Goal: Task Accomplishment & Management: Manage account settings

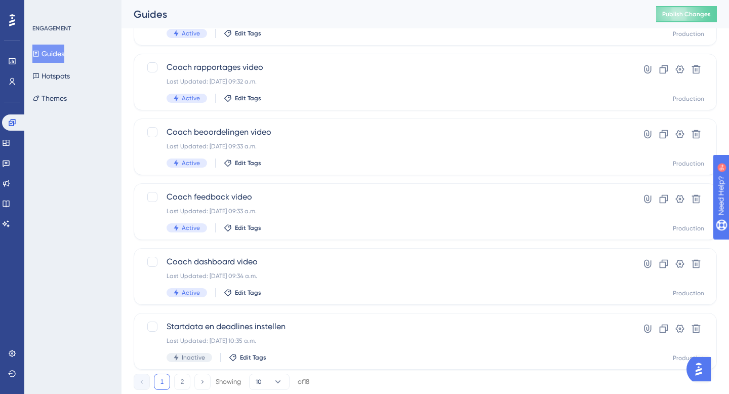
scroll to position [392, 0]
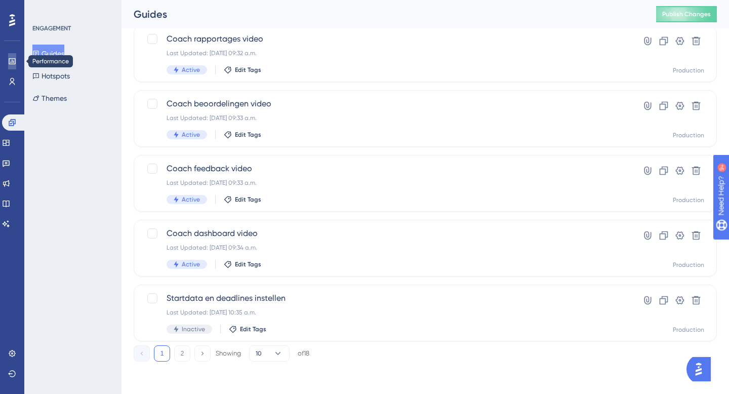
click at [0, 0] on icon at bounding box center [0, 0] width 0 height 0
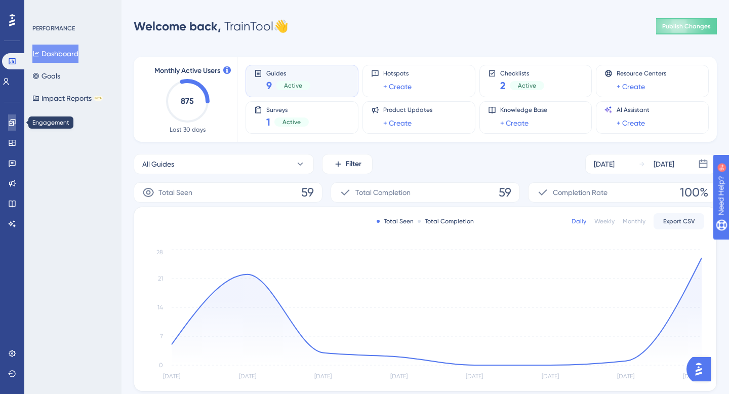
click at [11, 122] on icon at bounding box center [12, 122] width 8 height 8
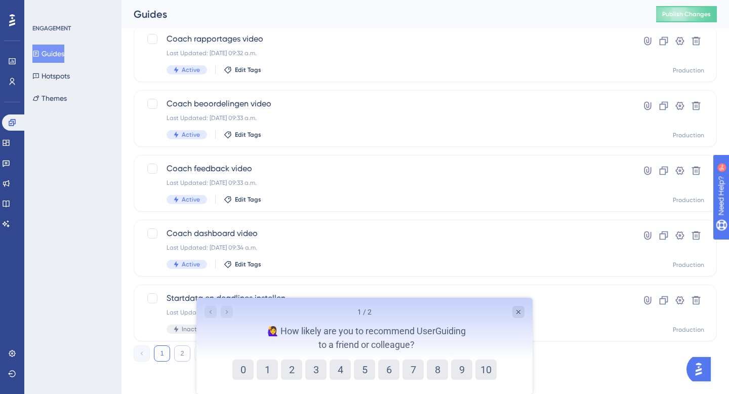
click at [181, 352] on button "2" at bounding box center [182, 353] width 16 height 16
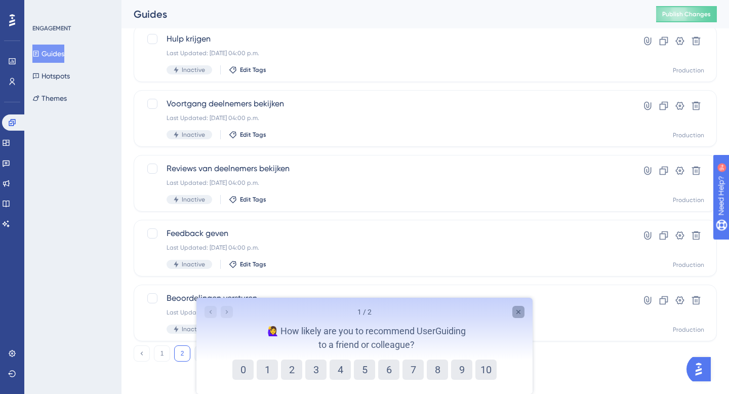
click at [518, 312] on icon "Close survey" at bounding box center [518, 312] width 4 height 4
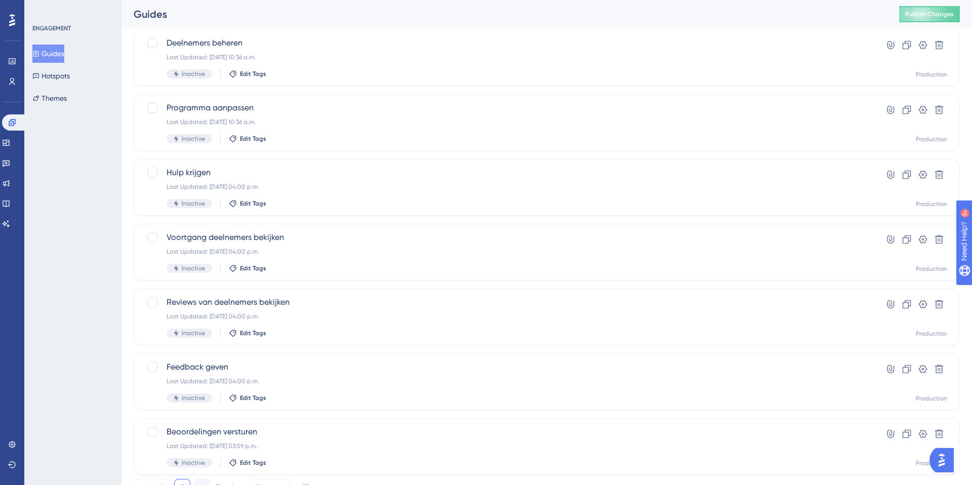
scroll to position [171, 0]
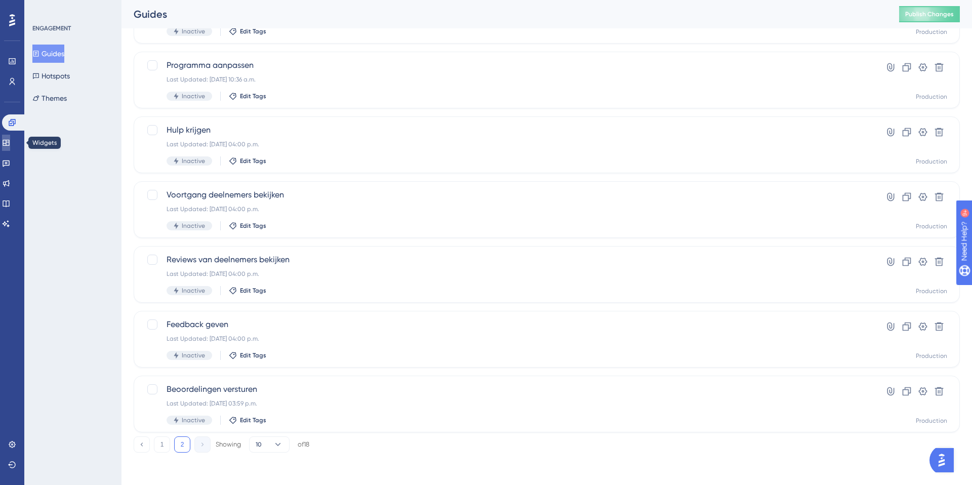
click at [10, 143] on icon at bounding box center [6, 143] width 8 height 8
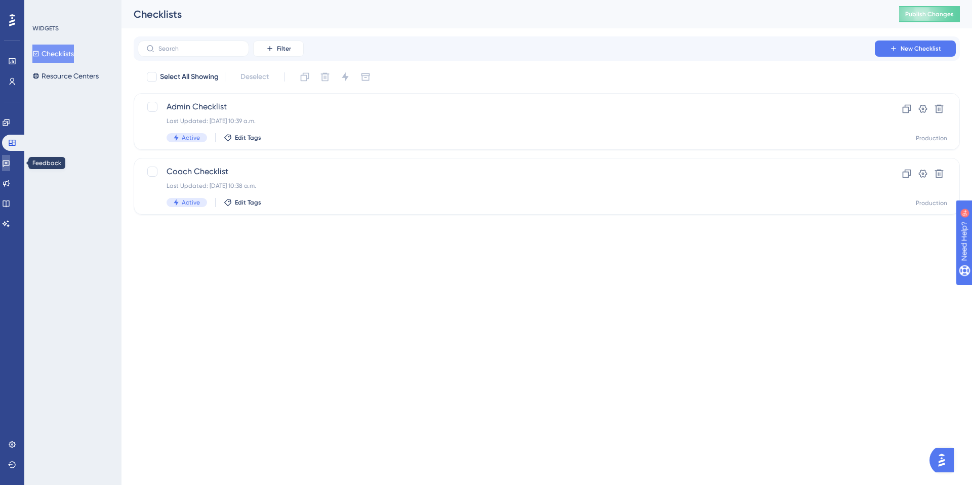
click at [10, 155] on link at bounding box center [6, 163] width 8 height 16
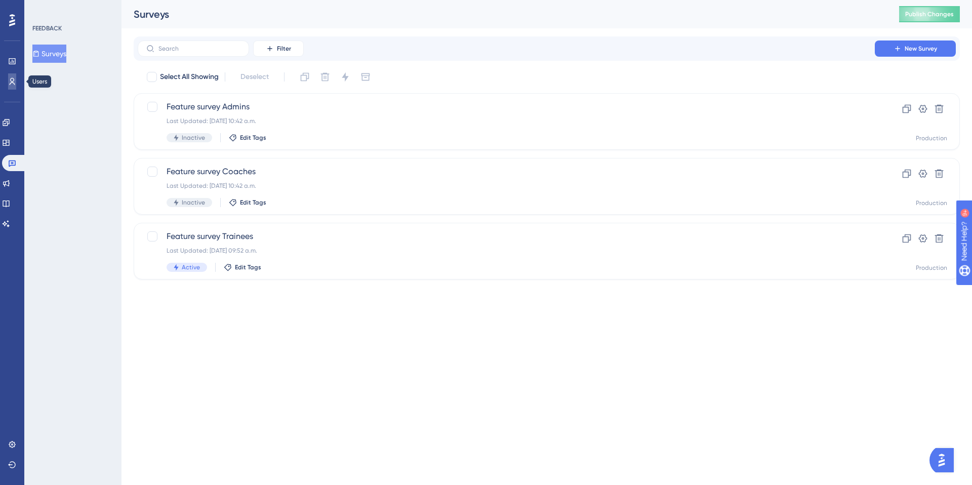
click at [0, 0] on icon at bounding box center [0, 0] width 0 height 0
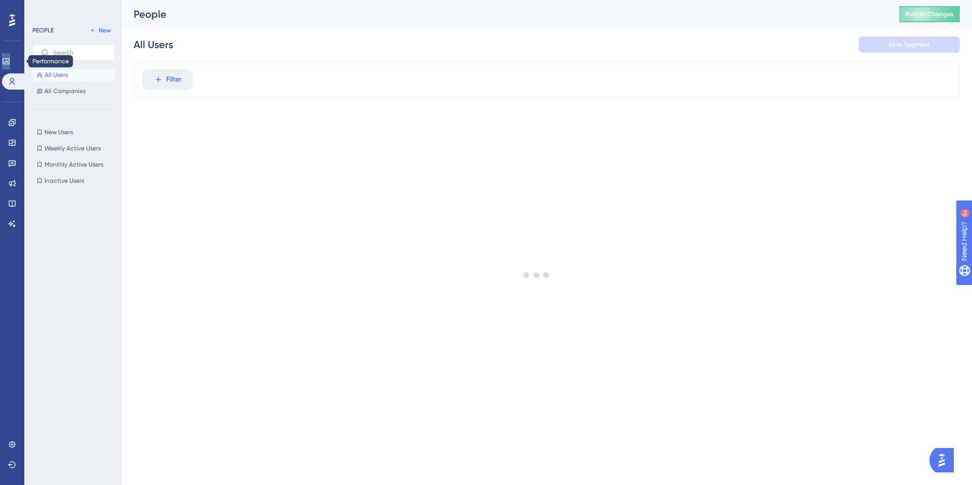
click at [0, 0] on icon at bounding box center [0, 0] width 0 height 0
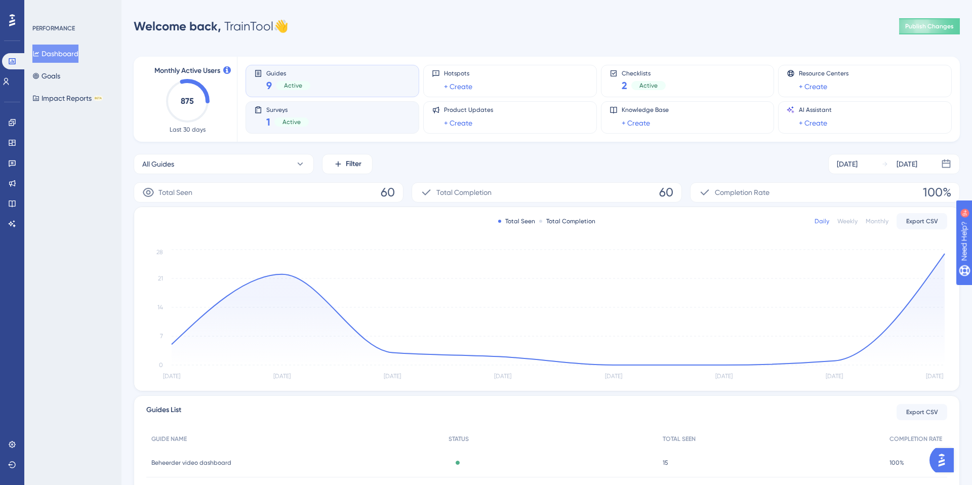
click at [270, 115] on div "1 Active" at bounding box center [287, 122] width 43 height 14
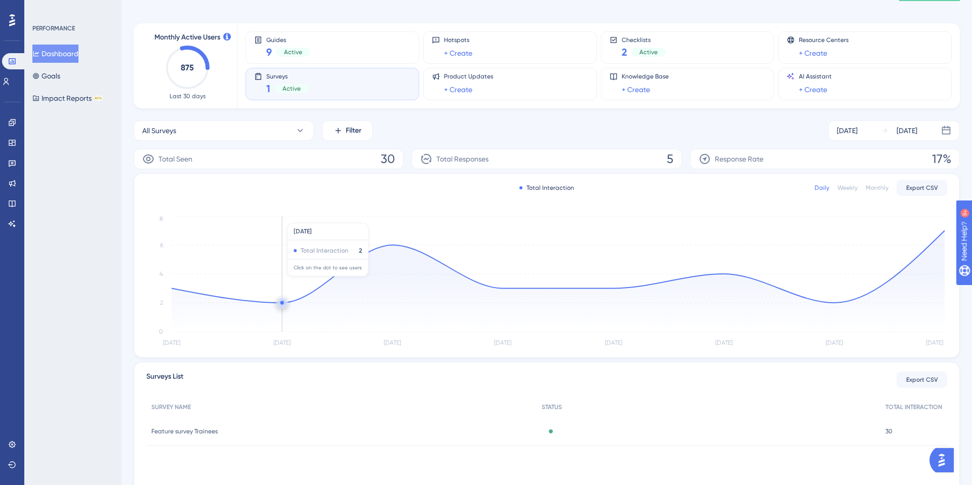
scroll to position [88, 0]
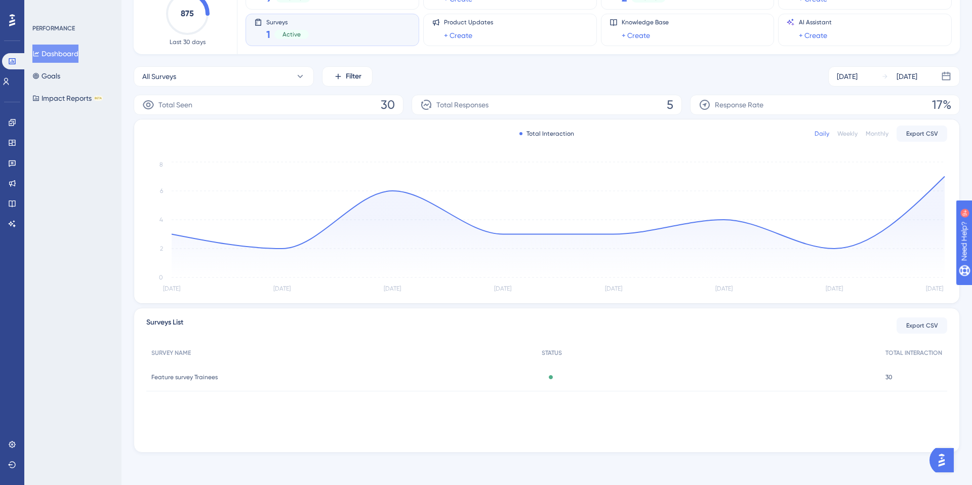
click at [203, 379] on span "Feature survey Trainees" at bounding box center [184, 377] width 66 height 8
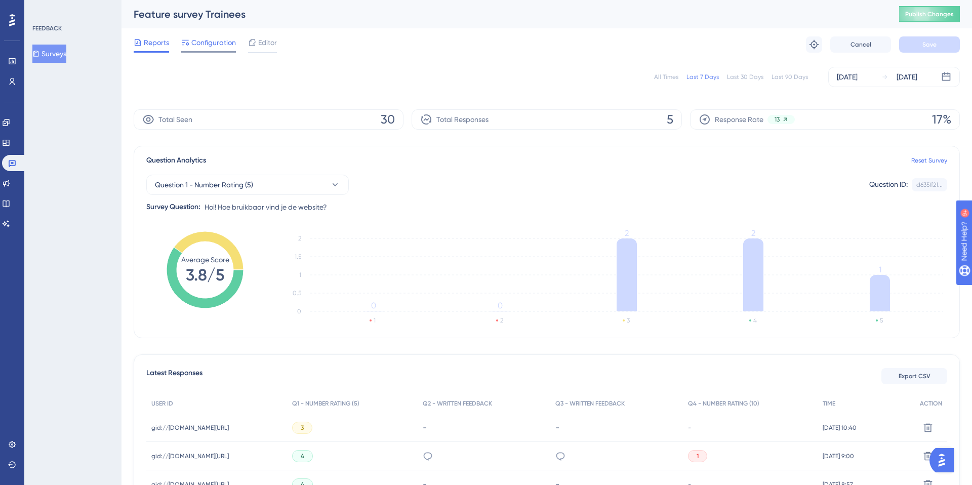
click at [224, 43] on span "Configuration" at bounding box center [213, 42] width 45 height 12
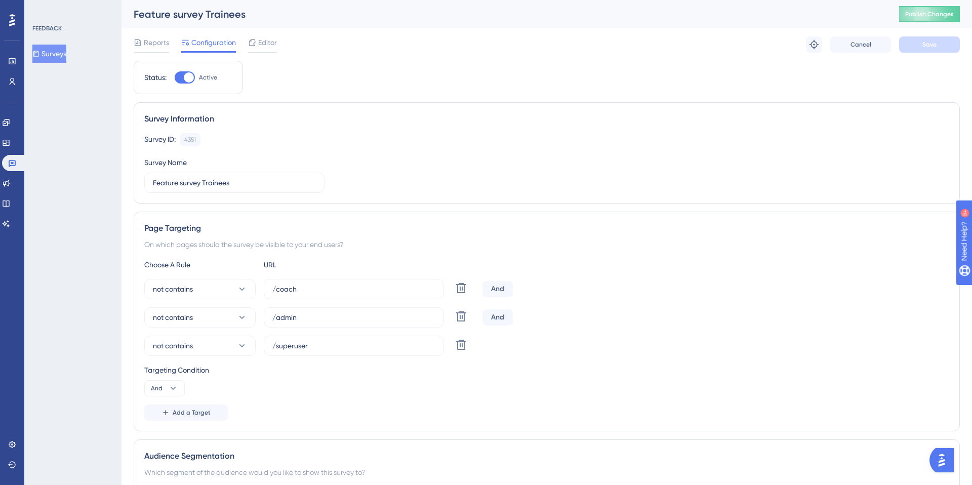
click at [189, 75] on div at bounding box center [189, 77] width 10 height 10
click at [175, 77] on input "Active" at bounding box center [174, 77] width 1 height 1
checkbox input "false"
click at [729, 44] on span "Save" at bounding box center [930, 45] width 14 height 8
click at [266, 39] on span "Editor" at bounding box center [267, 42] width 19 height 12
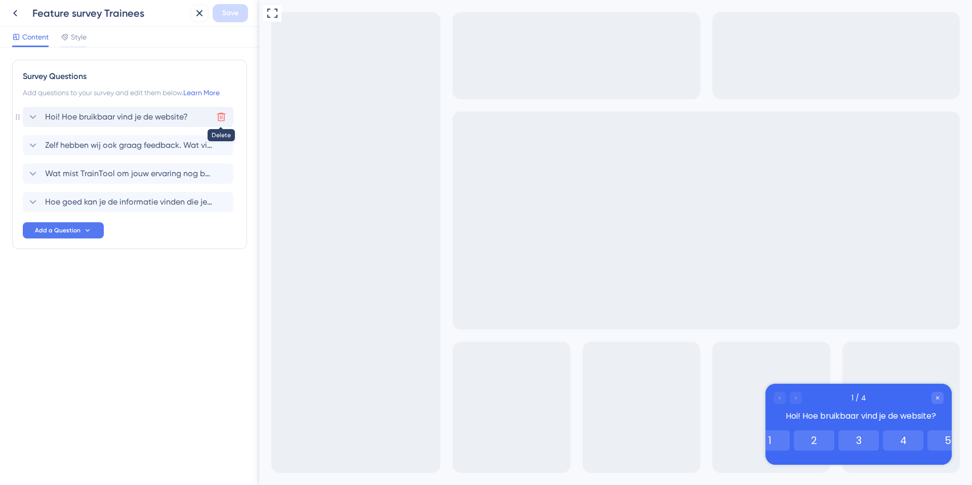
click at [221, 114] on icon at bounding box center [221, 117] width 9 height 9
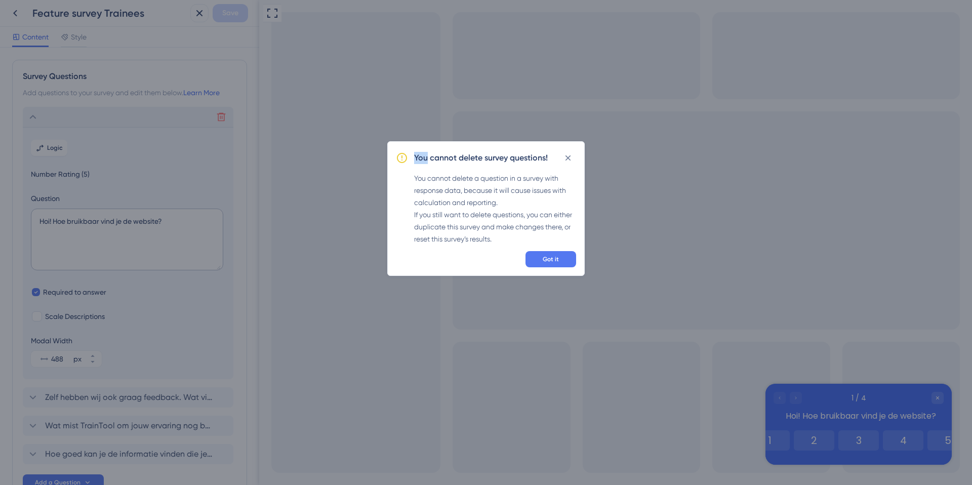
drag, startPoint x: 221, startPoint y: 114, endPoint x: 225, endPoint y: 118, distance: 6.4
click at [221, 114] on div "You cannot delete survey questions! You cannot delete a question in a survey wi…" at bounding box center [486, 242] width 972 height 485
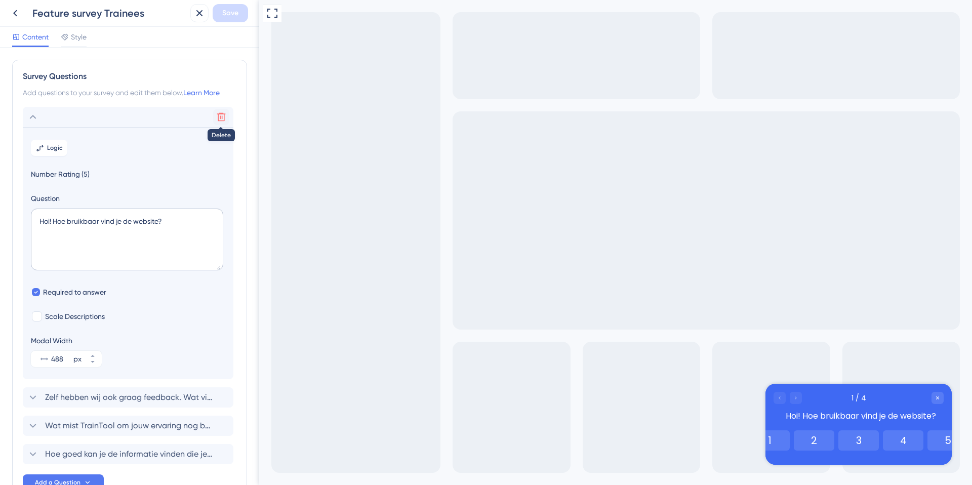
click at [222, 120] on icon at bounding box center [221, 117] width 9 height 9
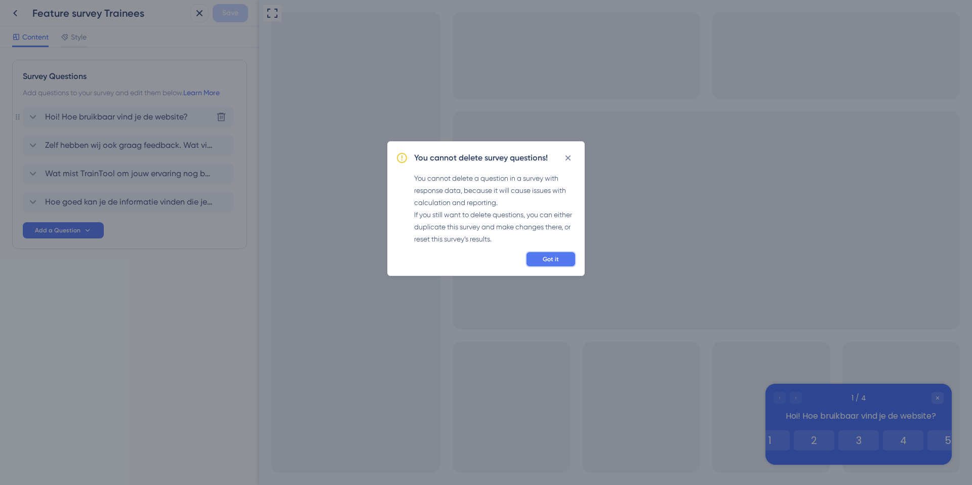
click at [569, 256] on button "Got it" at bounding box center [551, 259] width 51 height 16
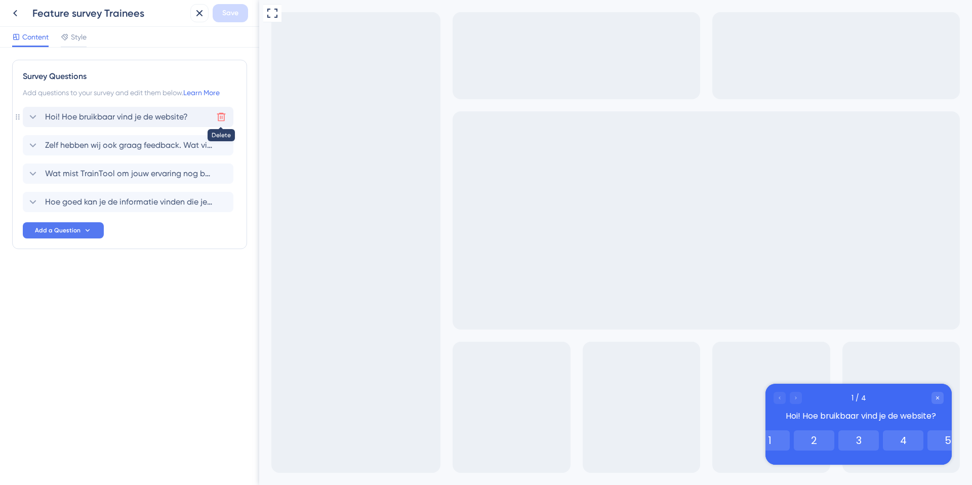
click at [222, 117] on icon at bounding box center [221, 117] width 10 height 10
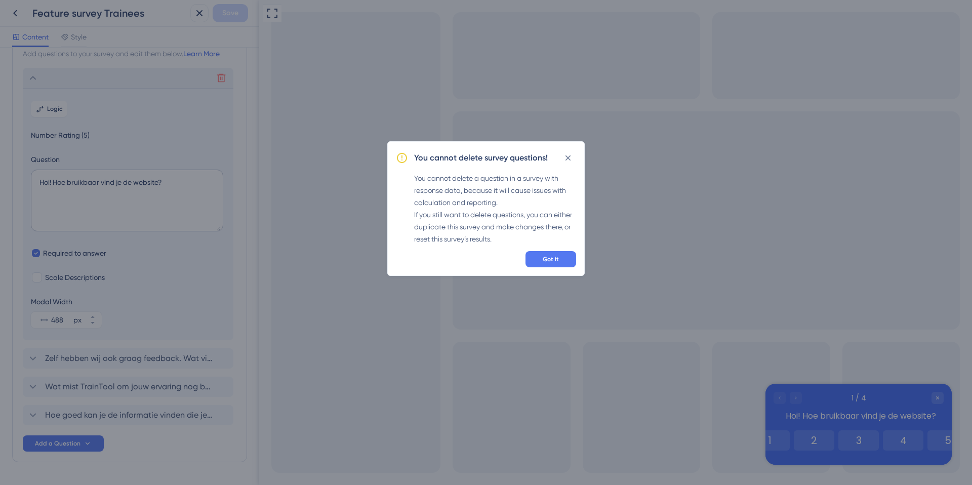
scroll to position [59, 0]
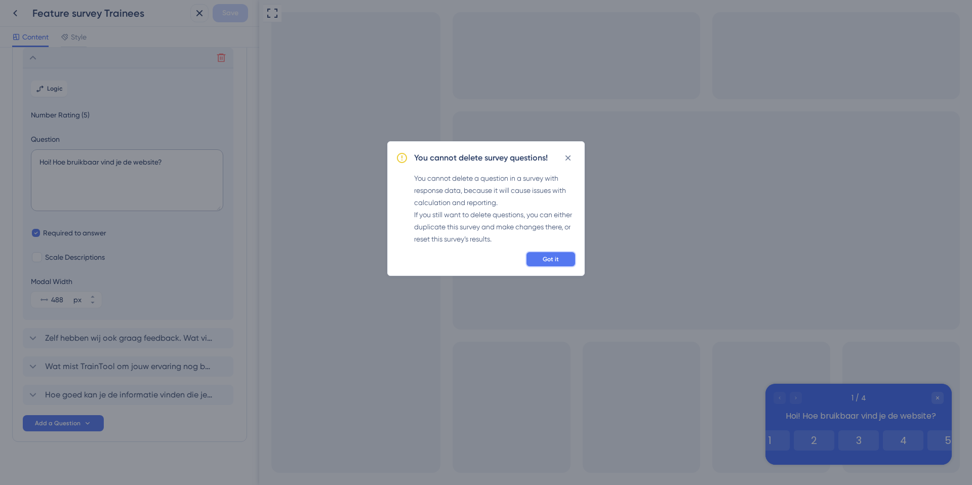
click at [547, 258] on span "Got it" at bounding box center [551, 259] width 16 height 8
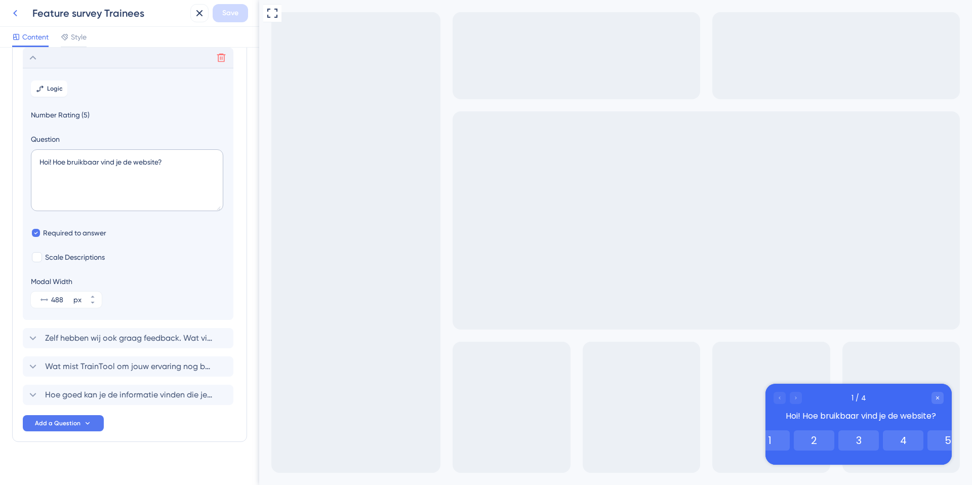
click at [11, 16] on icon at bounding box center [15, 13] width 12 height 12
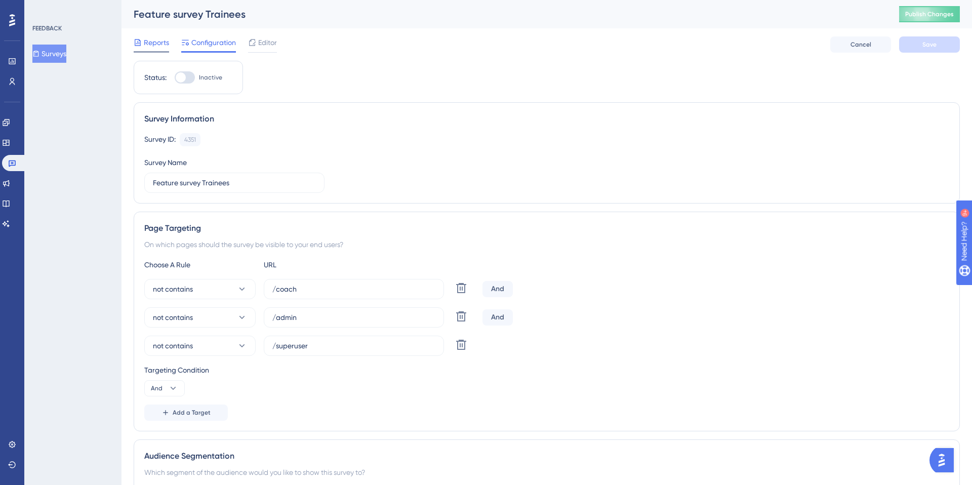
click at [147, 46] on span "Reports" at bounding box center [156, 42] width 25 height 12
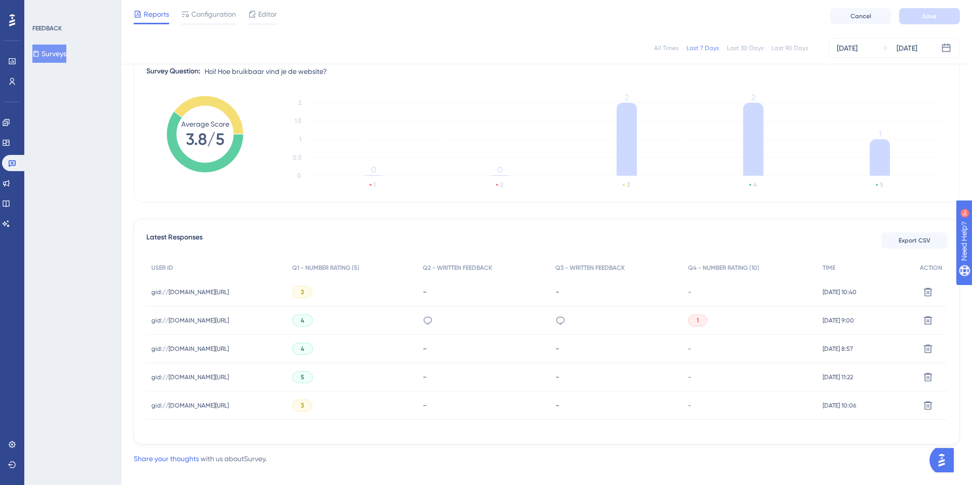
scroll to position [144, 0]
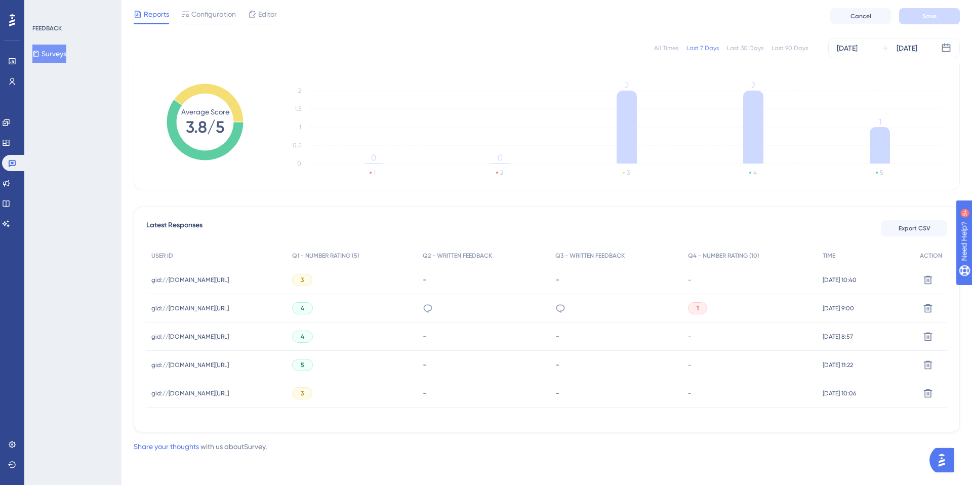
click at [699, 308] on span "1" at bounding box center [698, 308] width 2 height 8
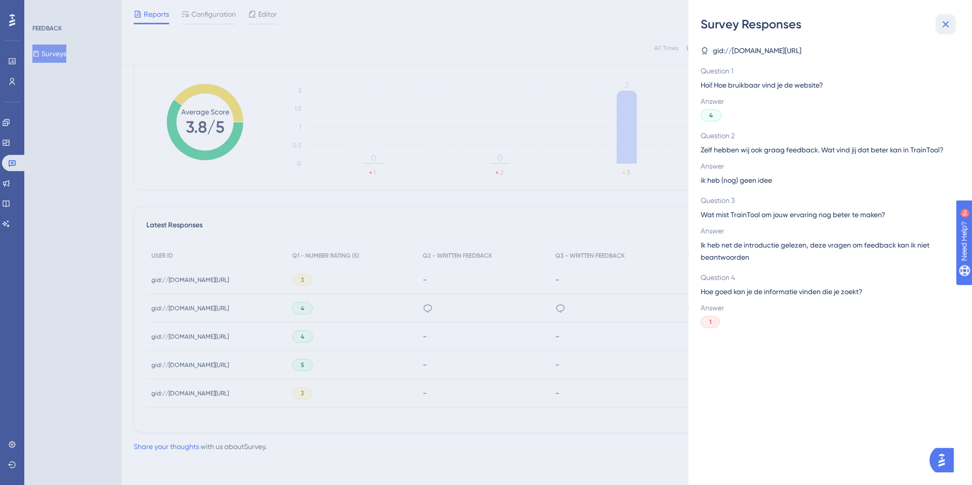
click at [729, 25] on icon at bounding box center [946, 24] width 12 height 12
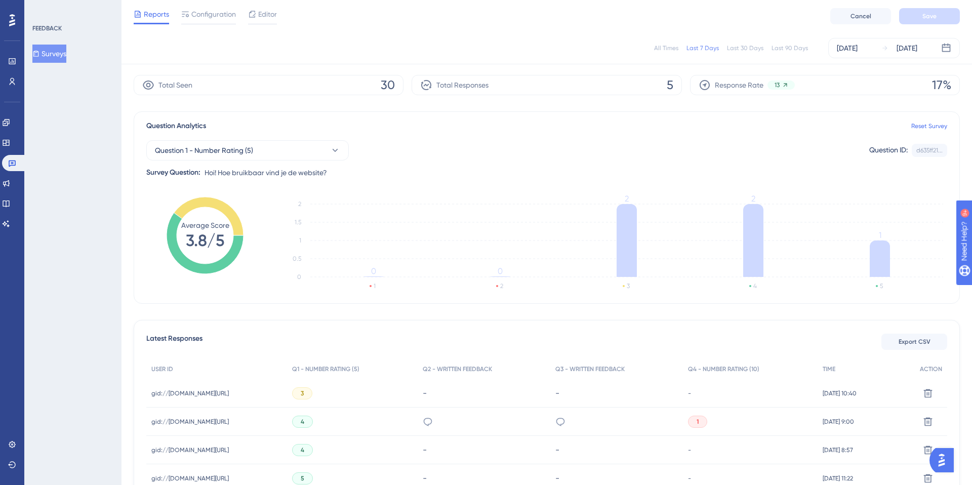
scroll to position [28, 0]
click at [729, 50] on div "[DATE]" at bounding box center [907, 48] width 21 height 12
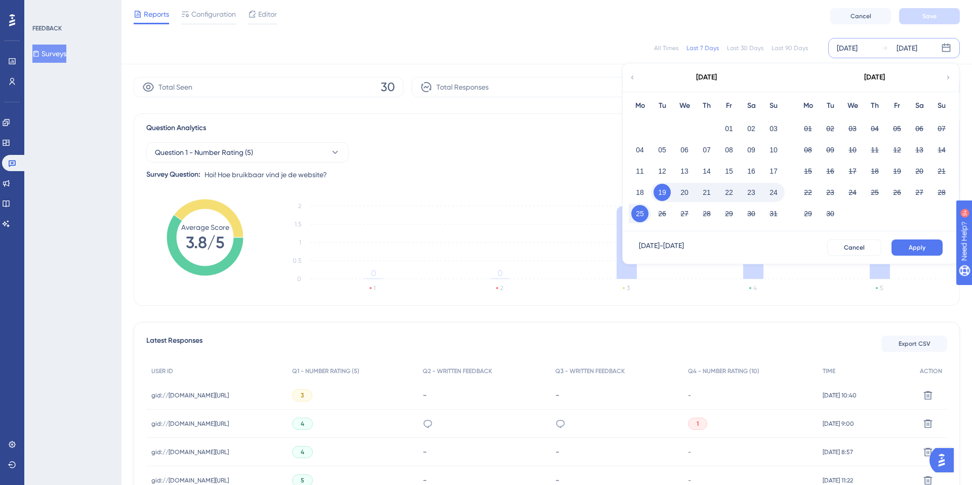
click at [635, 79] on icon at bounding box center [632, 77] width 7 height 9
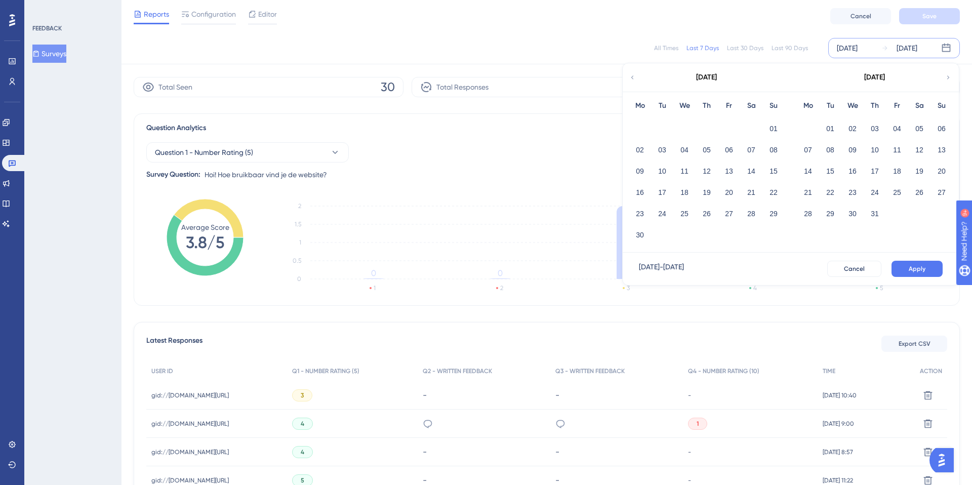
click at [635, 79] on icon at bounding box center [632, 77] width 7 height 9
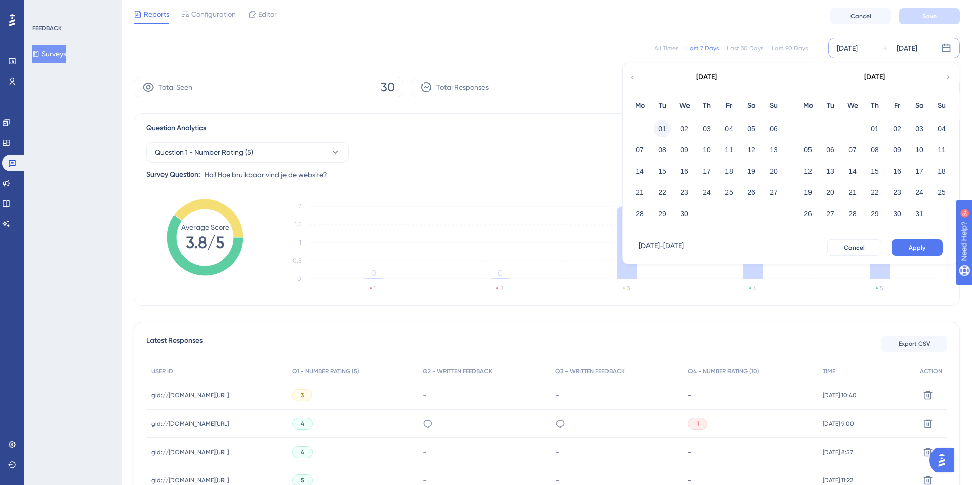
click at [662, 129] on button "01" at bounding box center [662, 128] width 17 height 17
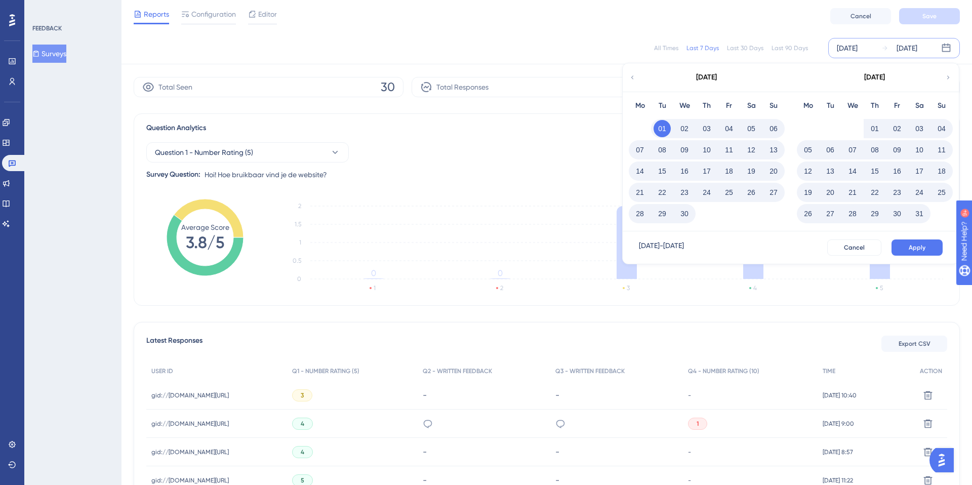
click at [729, 81] on icon at bounding box center [948, 77] width 7 height 9
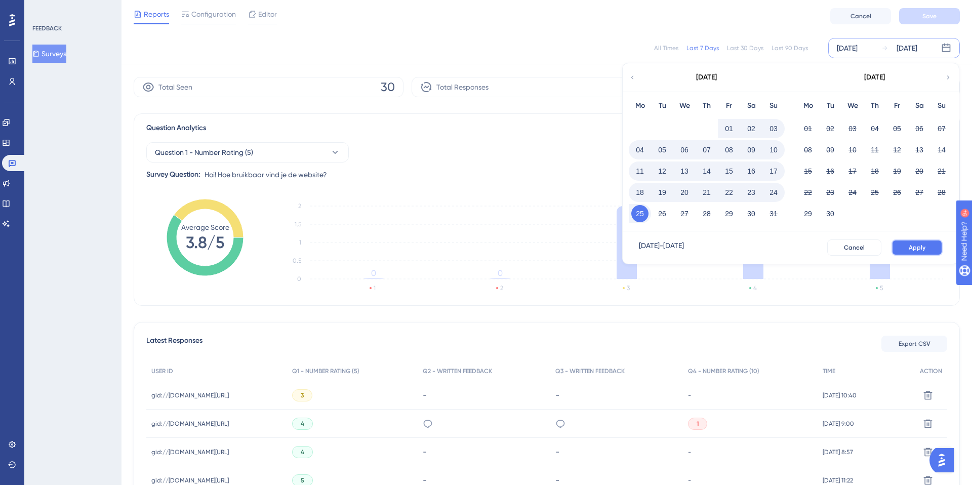
click at [729, 246] on span "Apply" at bounding box center [917, 248] width 17 height 8
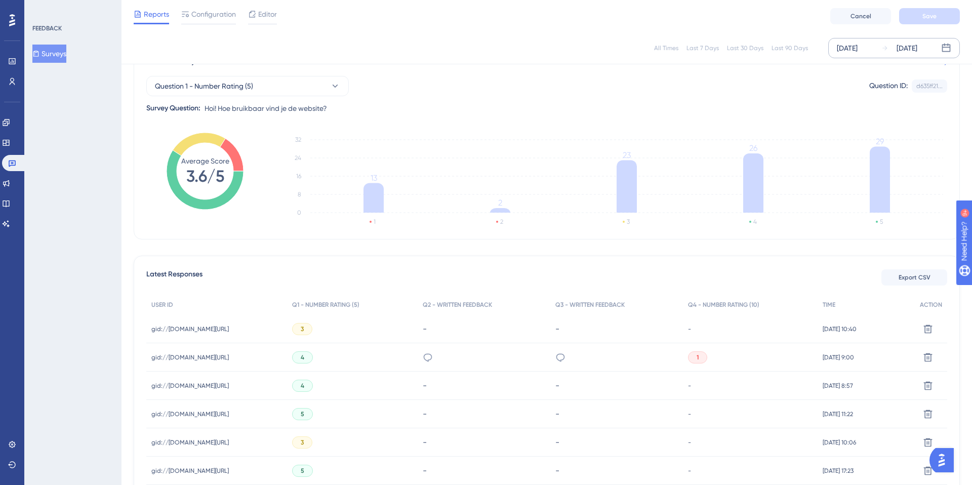
scroll to position [73, 0]
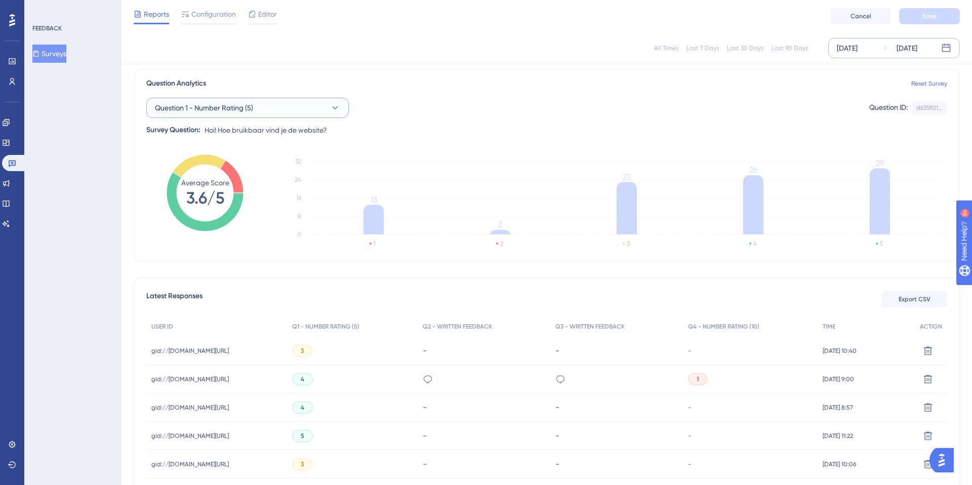
click at [226, 111] on span "Question 1 - Number Rating (5)" at bounding box center [204, 108] width 98 height 12
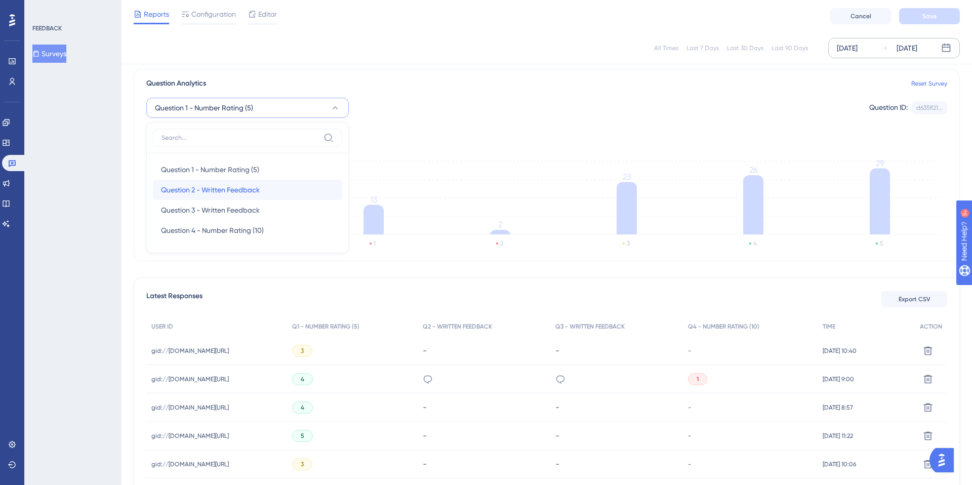
click at [232, 188] on span "Question 2 - Written Feedback" at bounding box center [210, 190] width 99 height 12
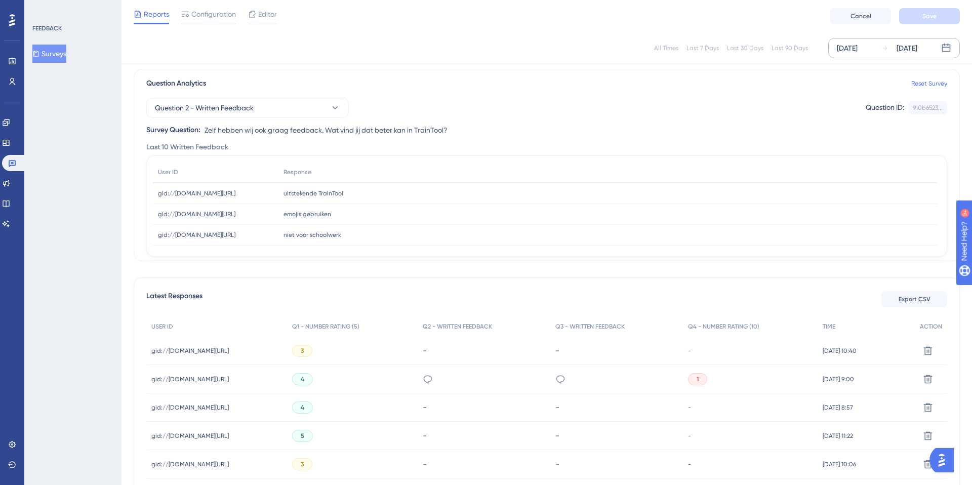
scroll to position [151, 0]
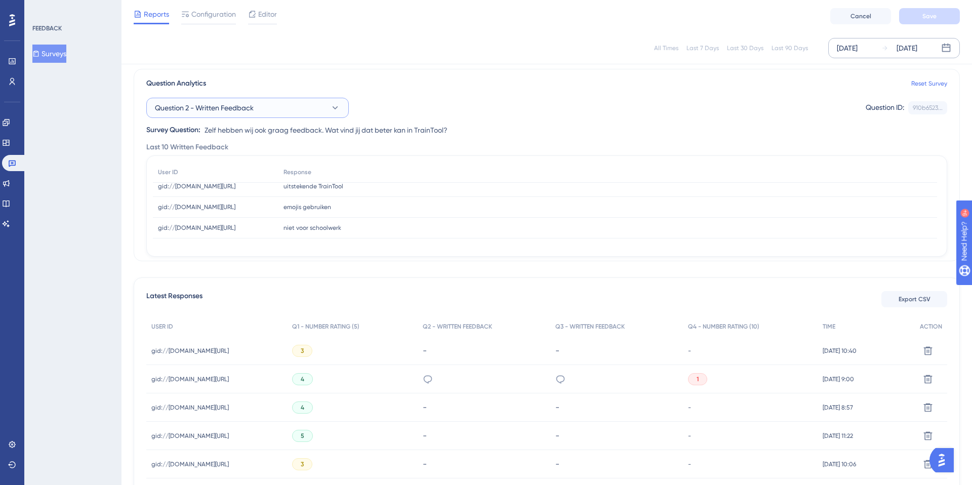
click at [265, 115] on button "Question 2 - Written Feedback" at bounding box center [247, 108] width 203 height 20
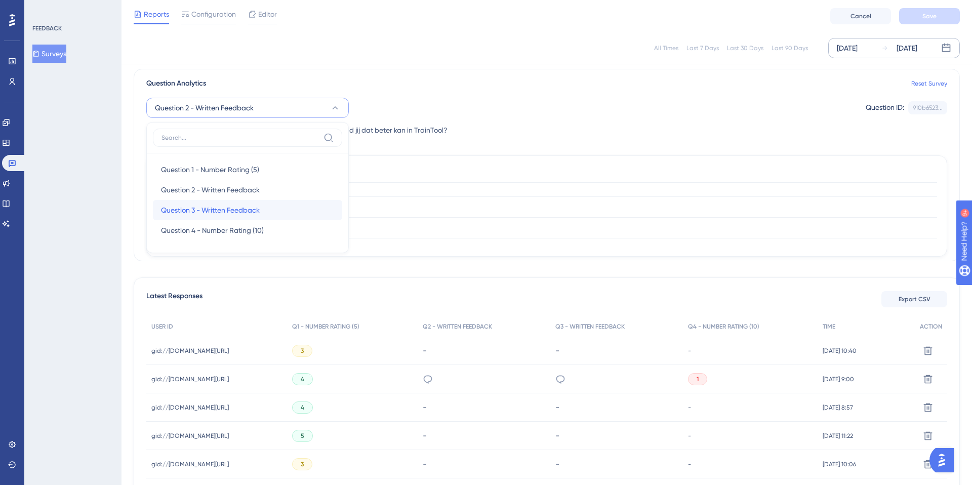
click at [248, 212] on span "Question 3 - Written Feedback" at bounding box center [210, 210] width 99 height 12
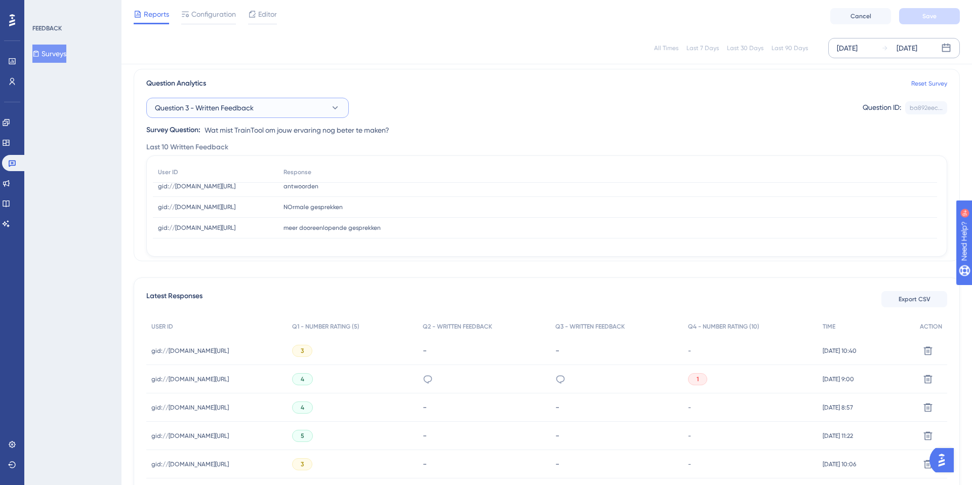
click at [304, 114] on button "Question 3 - Written Feedback" at bounding box center [247, 108] width 203 height 20
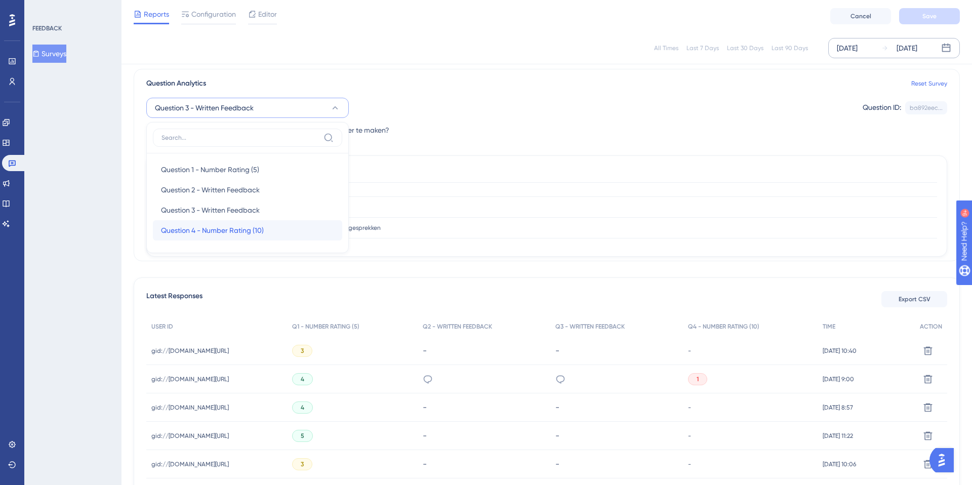
click at [279, 228] on div "Question 4 - Number Rating (10) Question 4 - Number Rating (10)" at bounding box center [247, 230] width 173 height 20
